Goal: Task Accomplishment & Management: Manage account settings

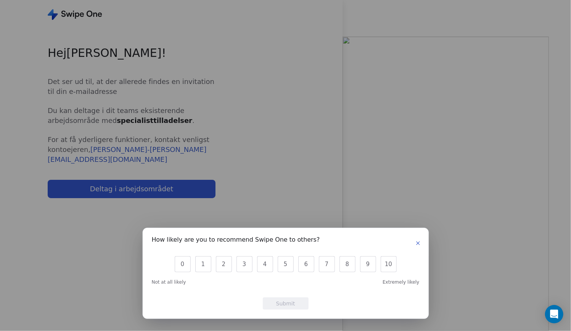
click at [415, 242] on icon "button" at bounding box center [418, 243] width 6 height 6
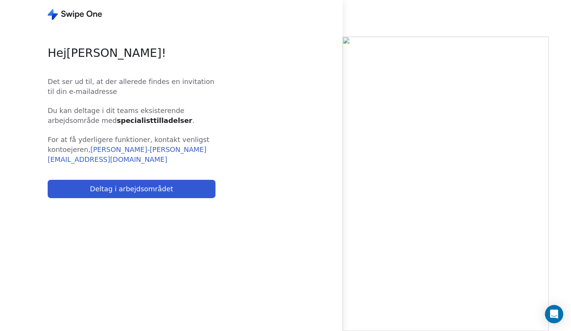
click at [197, 188] on button "Deltag i arbejdsområdet" at bounding box center [132, 189] width 168 height 18
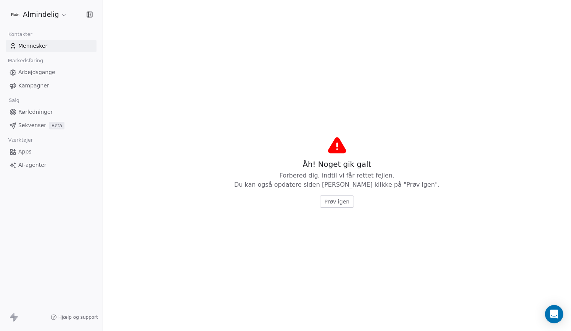
click at [331, 201] on font "Prøv igen" at bounding box center [336, 201] width 25 height 6
